Goal: Find specific page/section: Find specific page/section

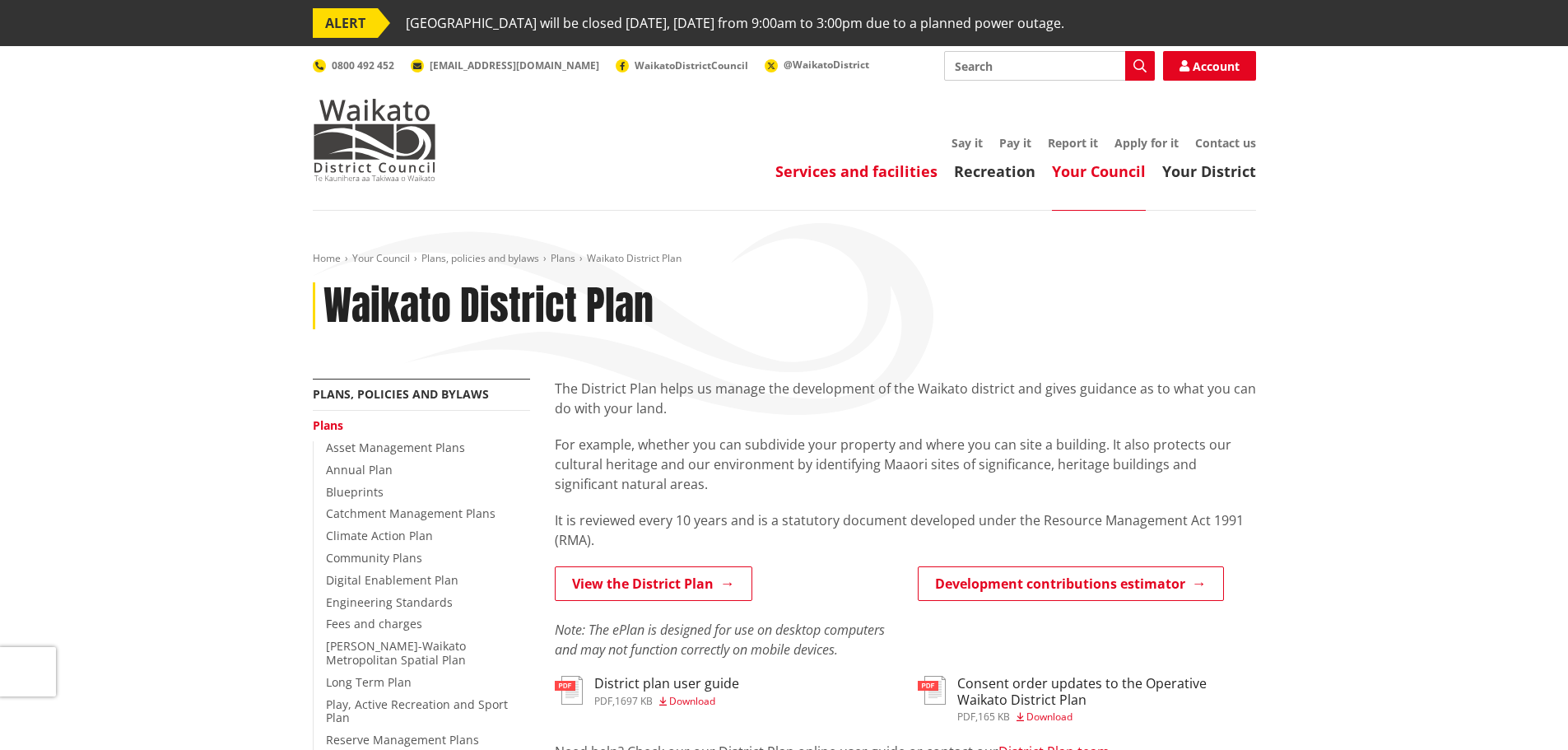
click at [921, 171] on link "Services and facilities" at bounding box center [856, 171] width 162 height 20
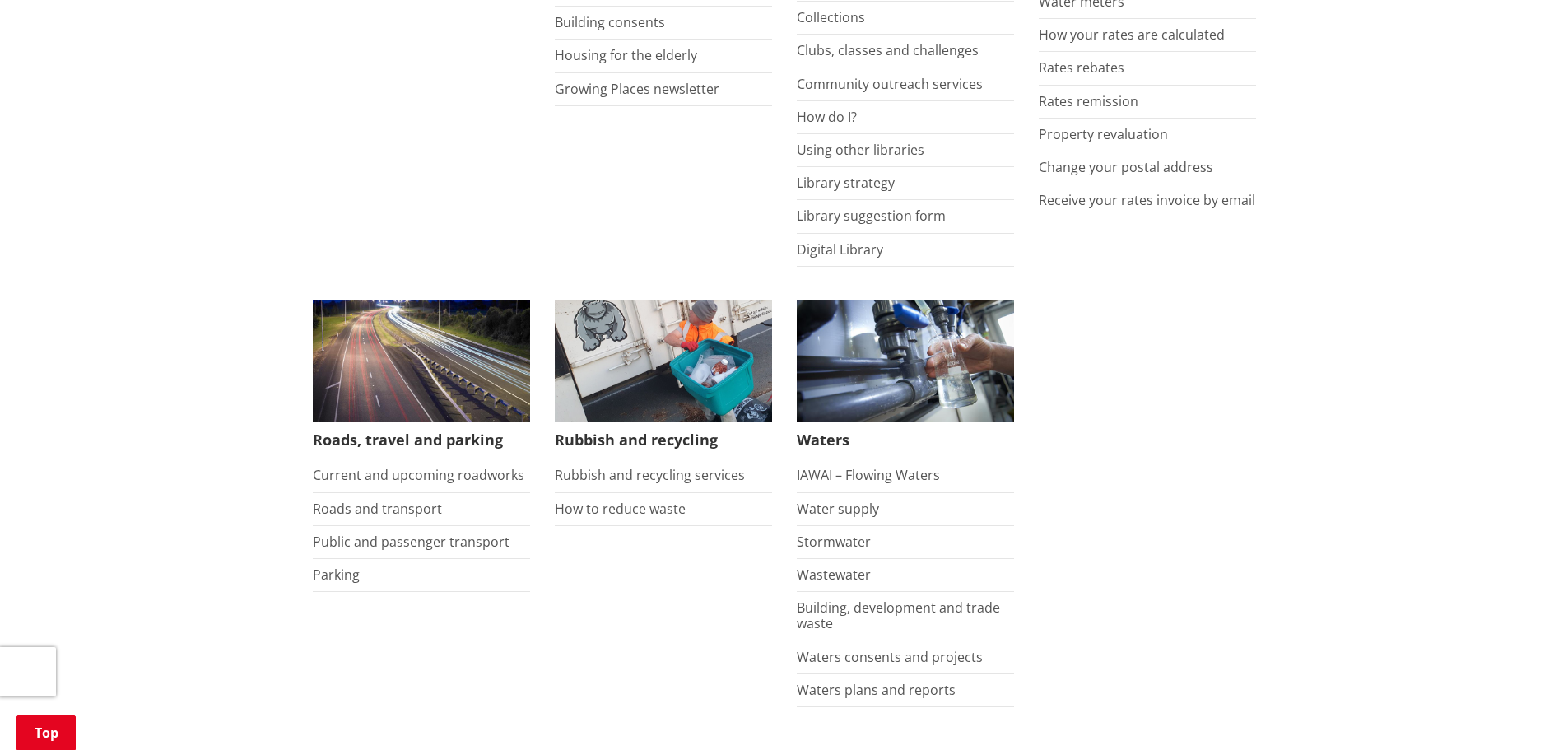
scroll to position [988, 0]
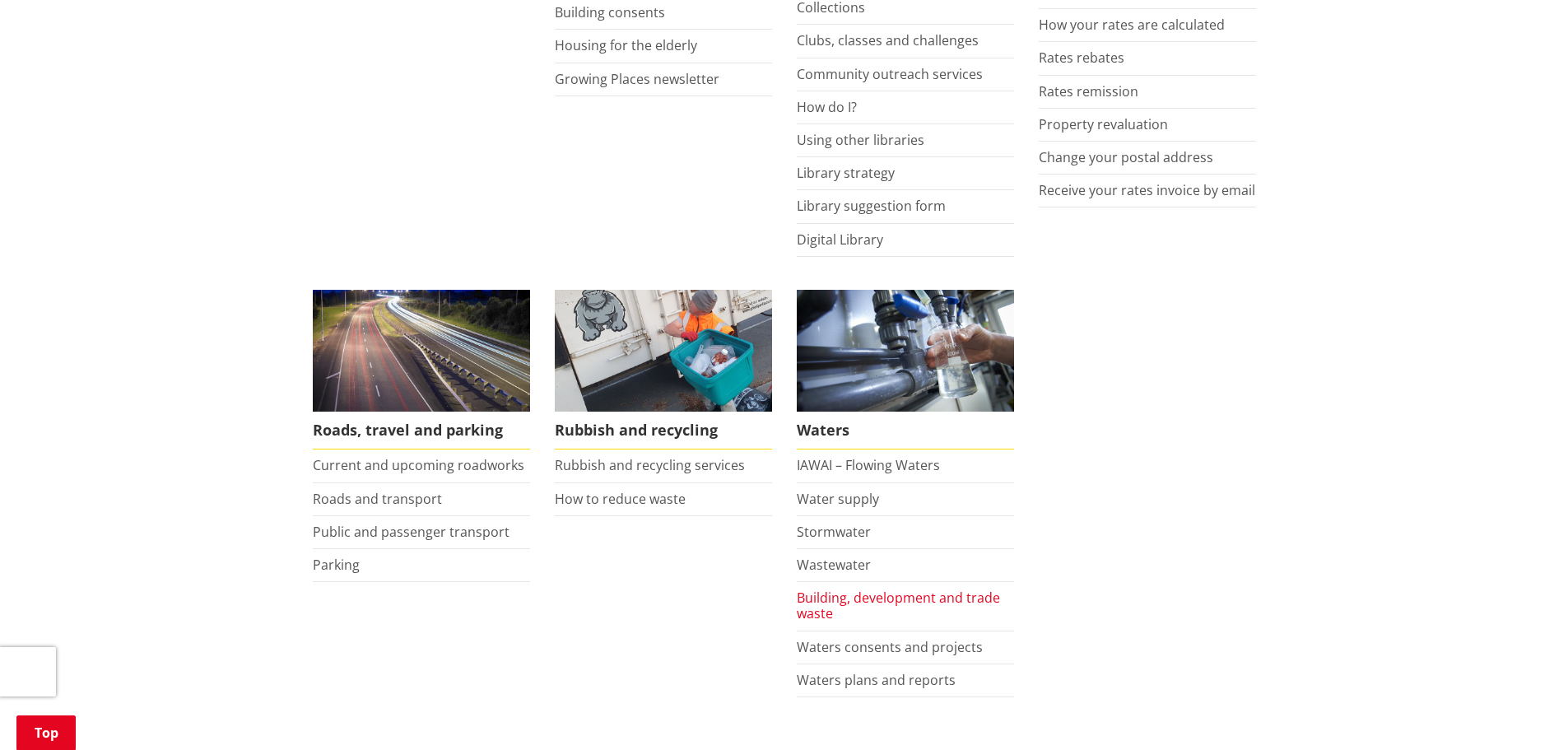
click at [865, 596] on link "Building, development and trade waste" at bounding box center [898, 605] width 204 height 34
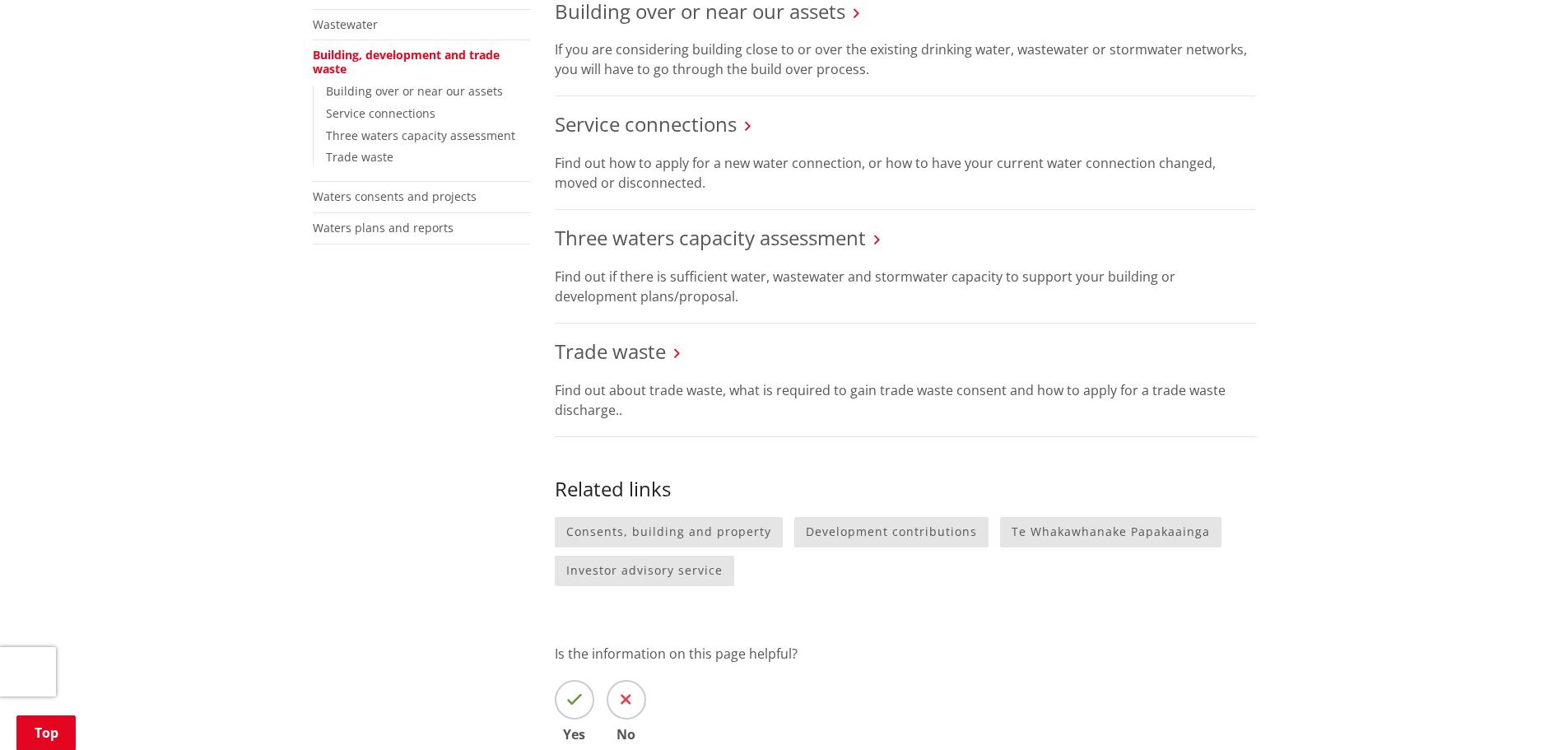
scroll to position [494, 0]
click at [415, 89] on link "Building over or near our assets" at bounding box center [414, 91] width 177 height 16
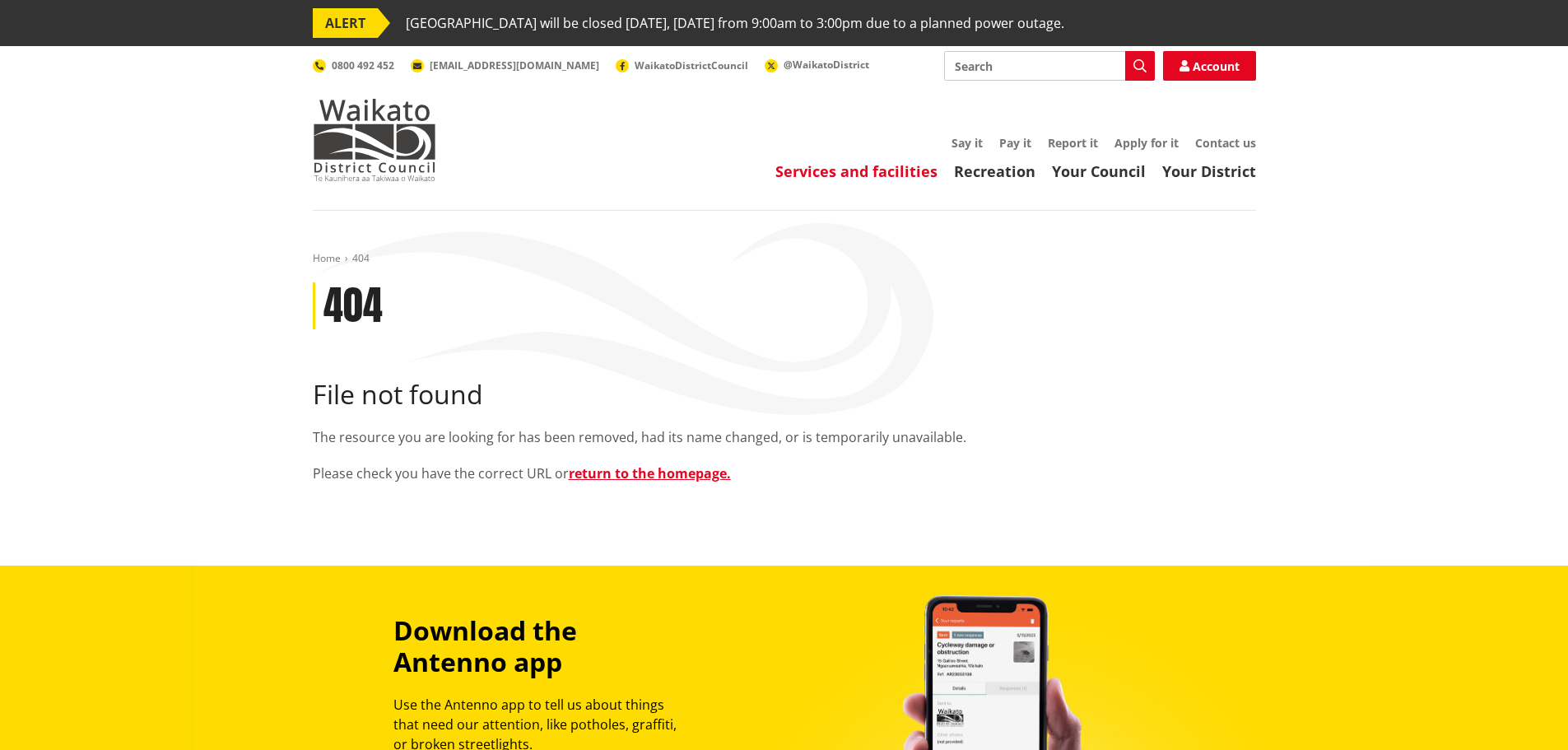
click at [880, 171] on link "Services and facilities" at bounding box center [856, 171] width 162 height 20
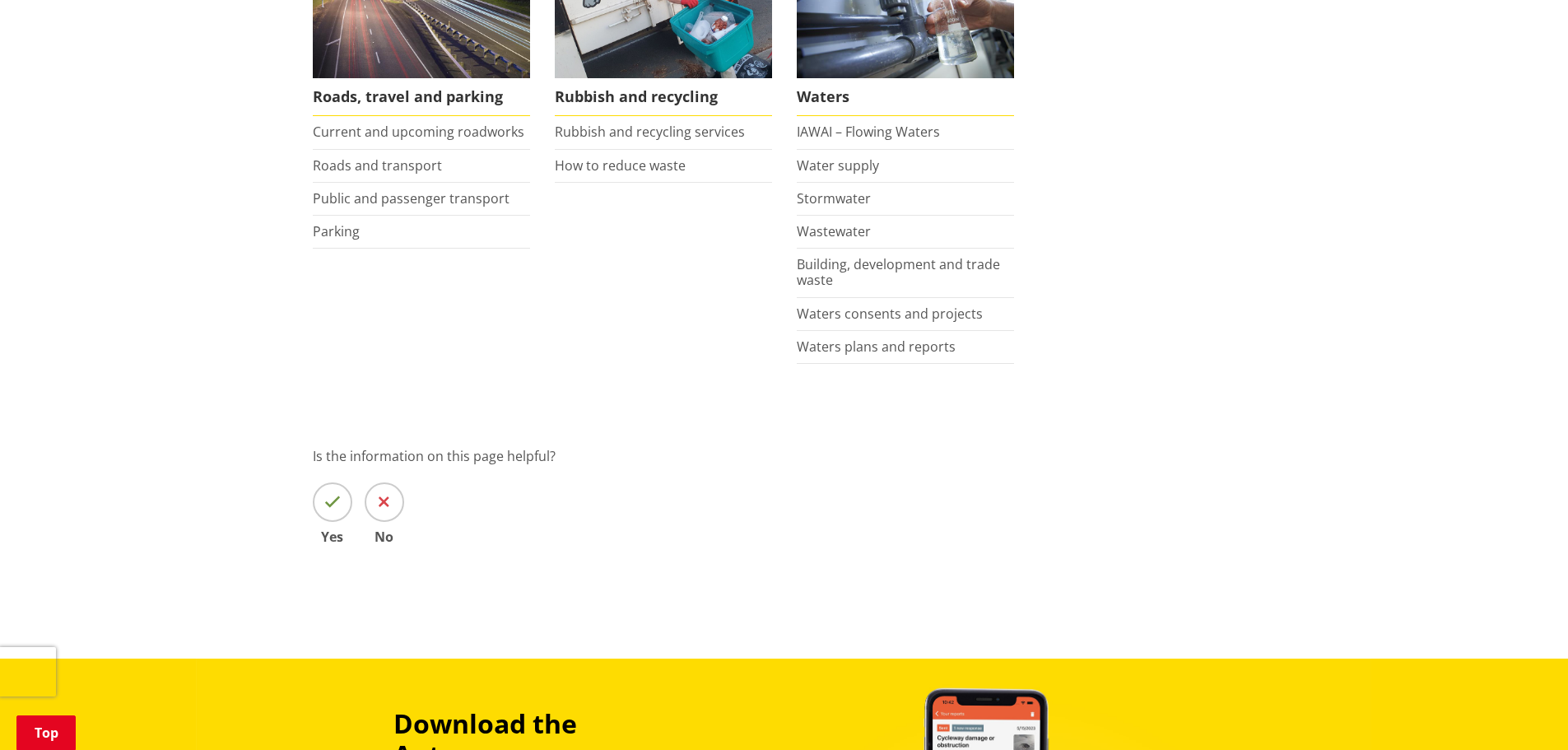
scroll to position [1317, 0]
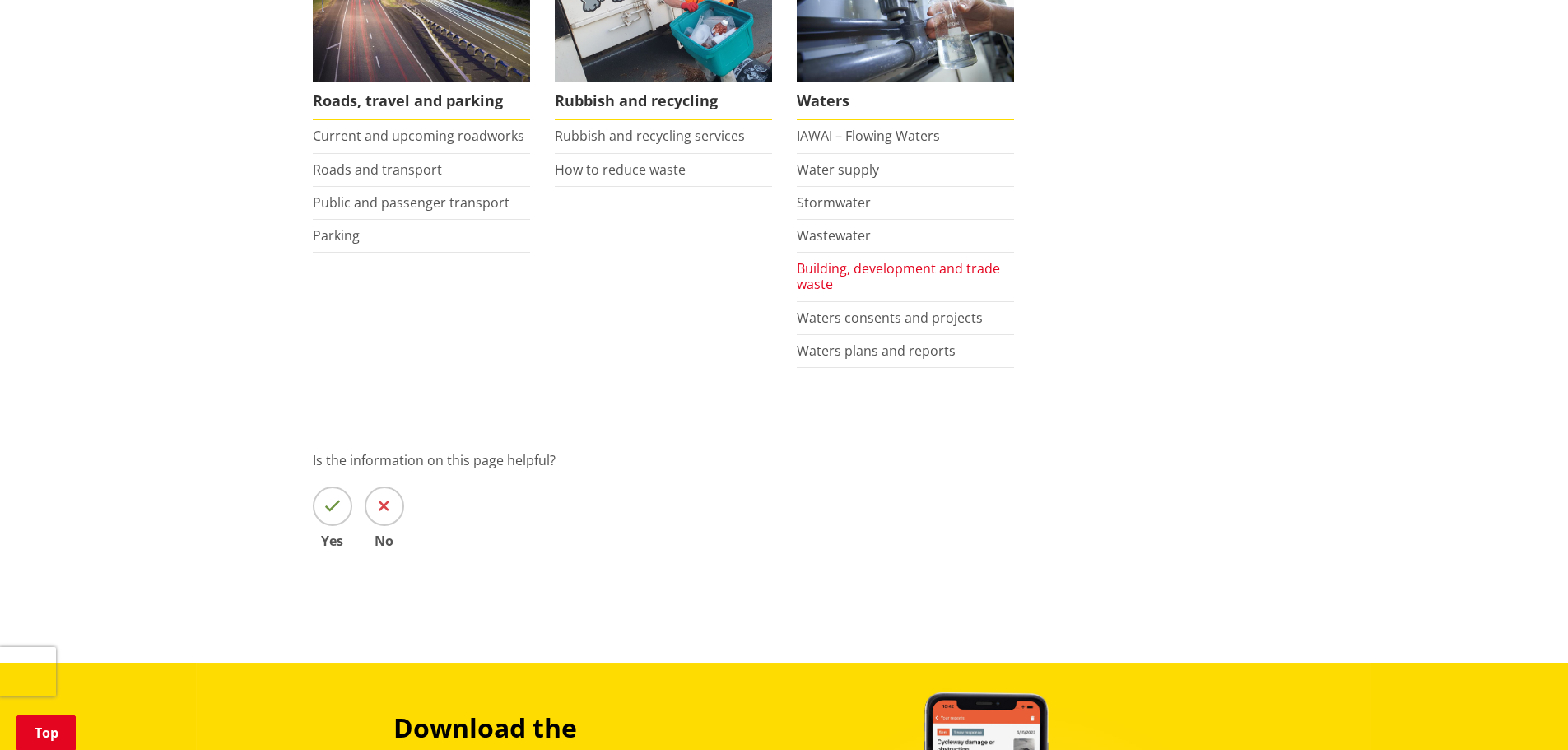
click at [882, 274] on link "Building, development and trade waste" at bounding box center [898, 276] width 204 height 34
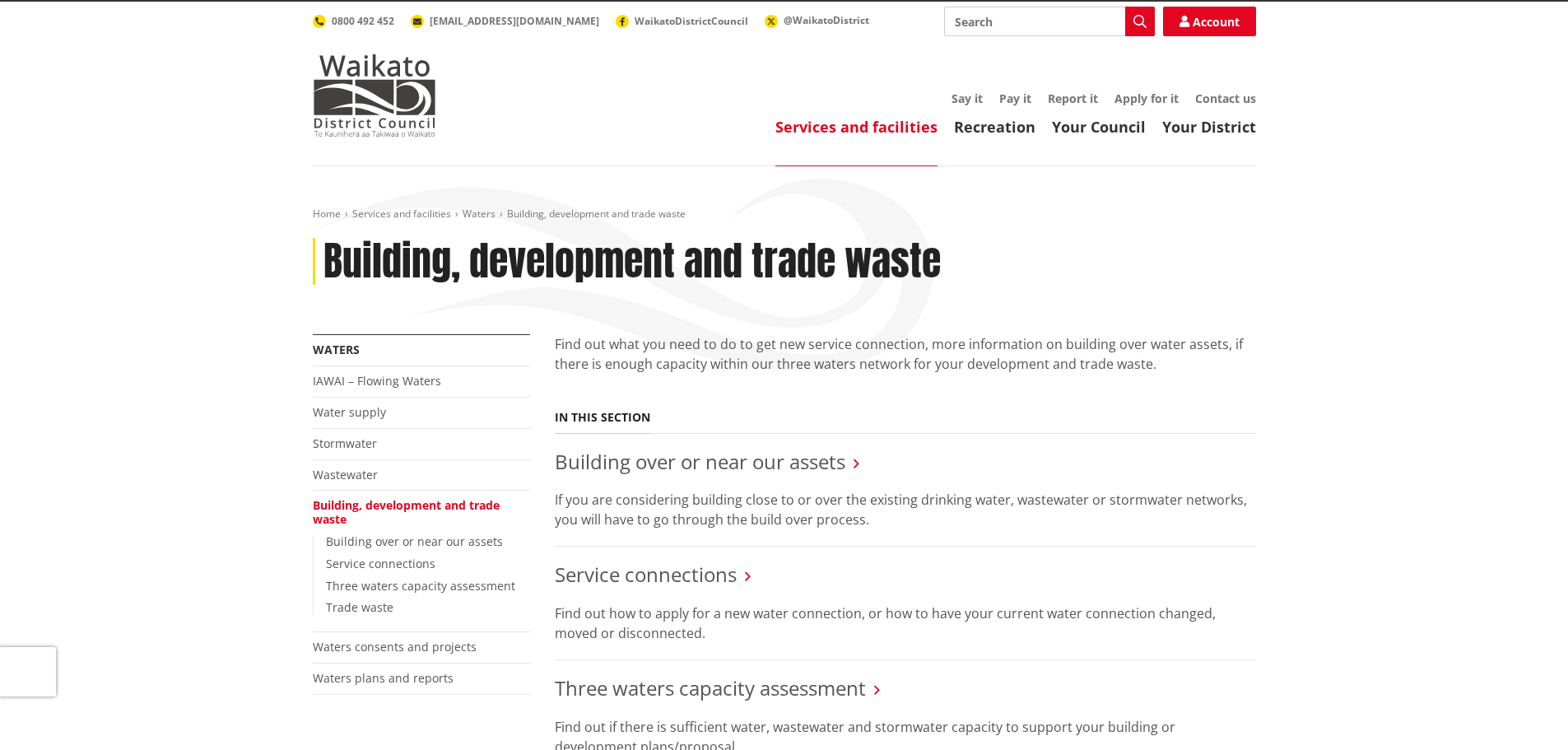
scroll to position [82, 0]
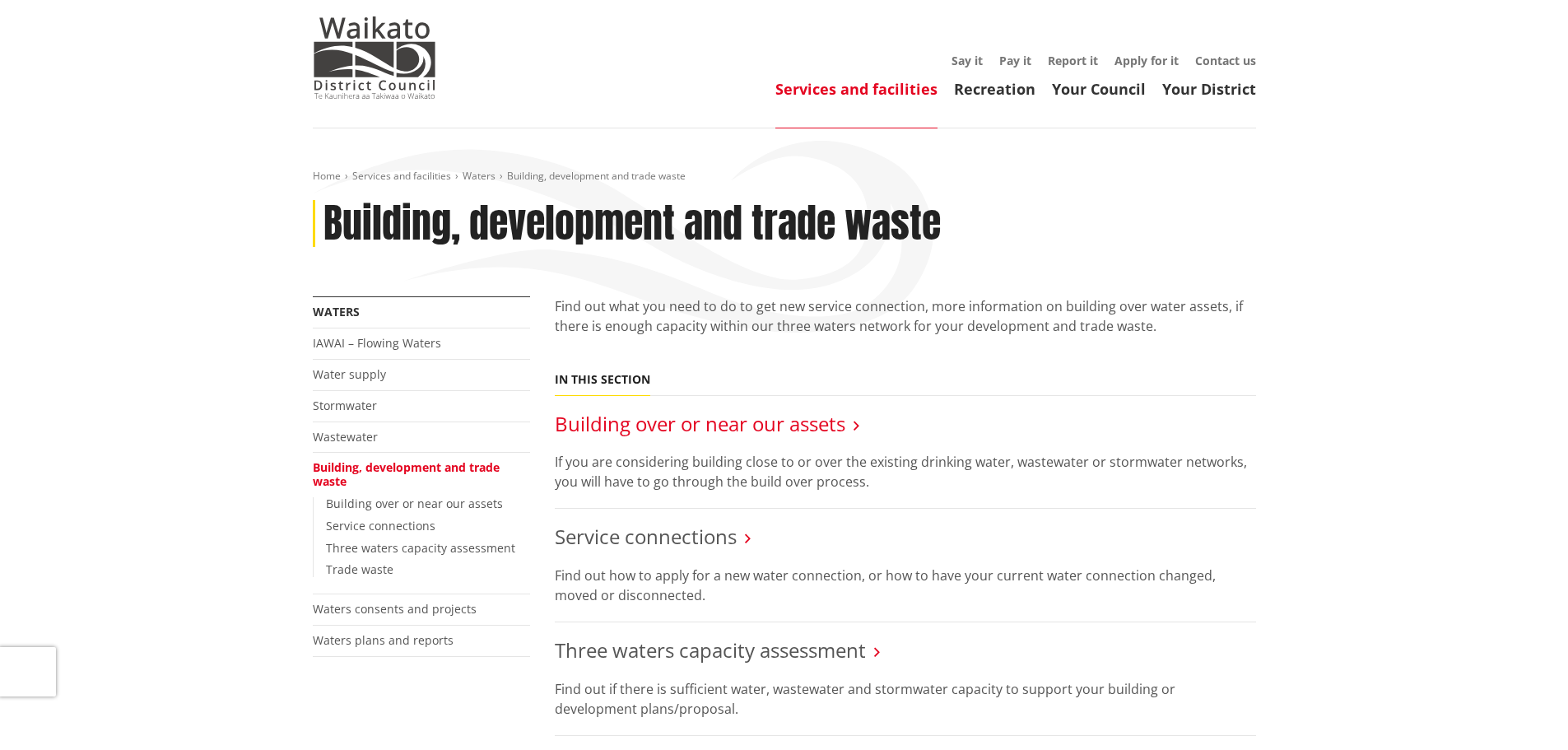
click at [779, 436] on link "Building over or near our assets" at bounding box center [700, 423] width 291 height 27
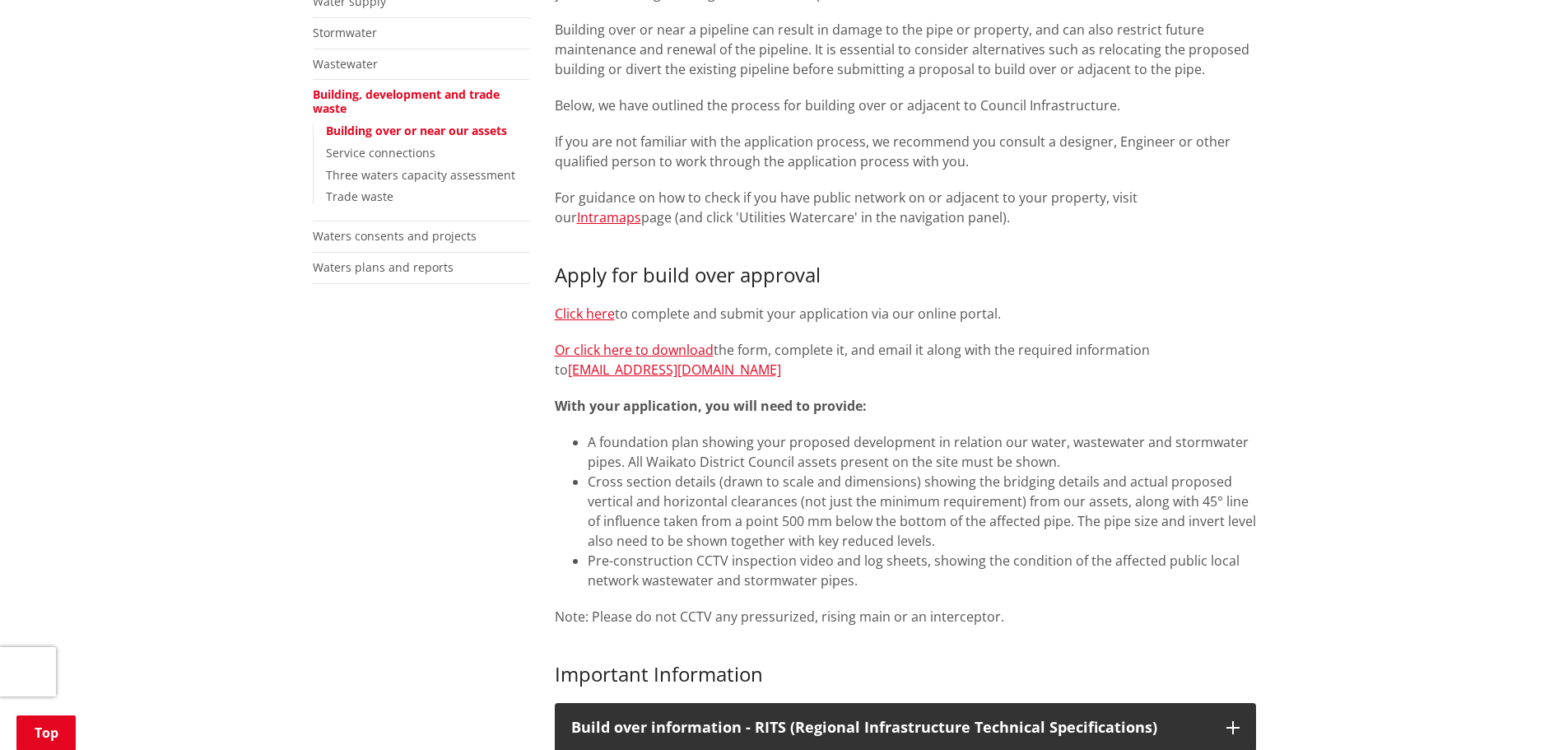
scroll to position [494, 0]
